Goal: Task Accomplishment & Management: Complete application form

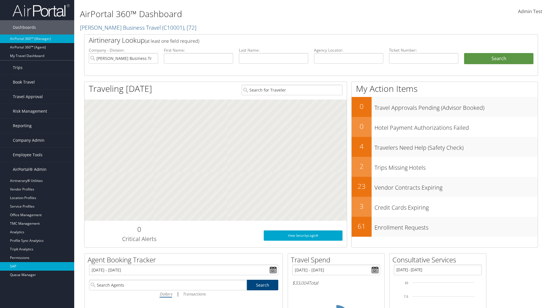
click at [37, 267] on link "SAP" at bounding box center [37, 266] width 74 height 9
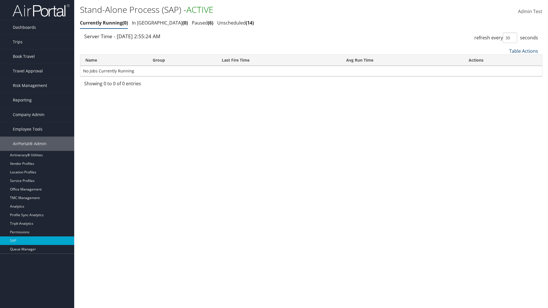
click at [524, 51] on link "Table Actions" at bounding box center [524, 51] width 29 height 6
click at [505, 69] on link "New Record" at bounding box center [504, 70] width 75 height 10
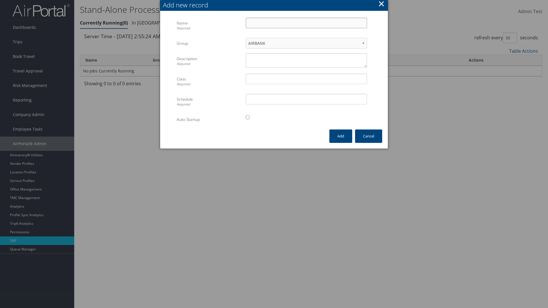
click at [306, 23] on input "Name Required" at bounding box center [306, 23] width 121 height 11
type input "ProfileImportJob"
click at [306, 61] on textarea "Description Required" at bounding box center [306, 60] width 121 height 14
type textarea "Test"
click at [306, 79] on input "Class Required" at bounding box center [306, 79] width 121 height 11
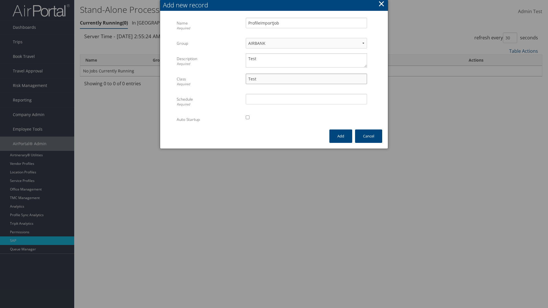
type input "Test"
click at [306, 99] on input "Schedule Required" at bounding box center [306, 99] width 121 height 11
type input "Test"
click at [248, 117] on input "checkbox" at bounding box center [248, 118] width 4 height 4
checkbox input "true"
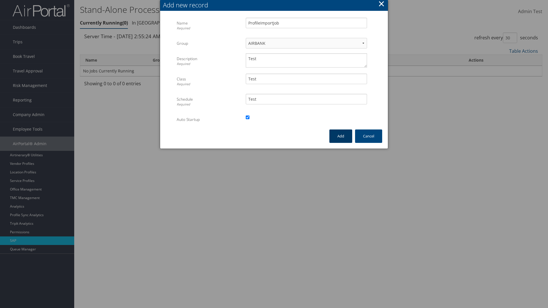
click at [341, 136] on button "Add" at bounding box center [341, 136] width 23 height 13
